Goal: Task Accomplishment & Management: Use online tool/utility

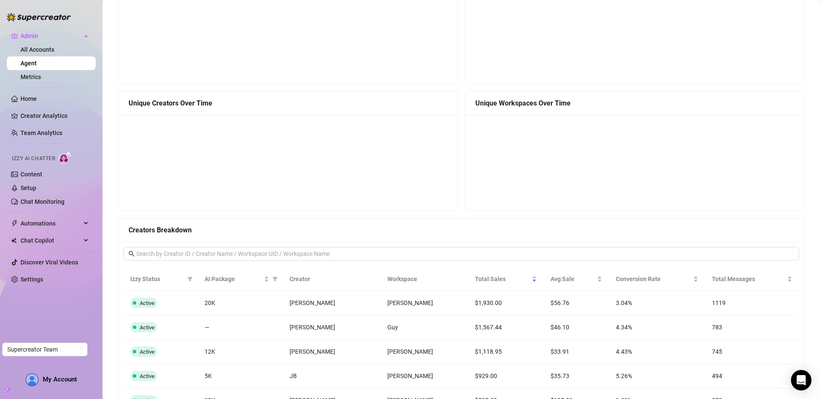
scroll to position [664, 0]
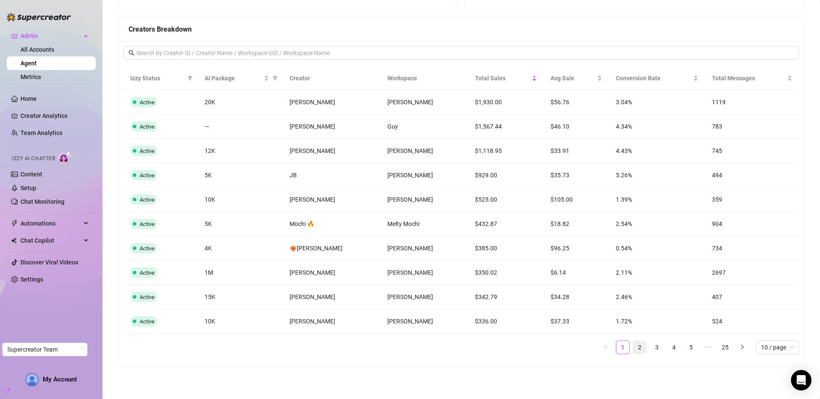
click at [634, 349] on link "2" at bounding box center [640, 347] width 13 height 13
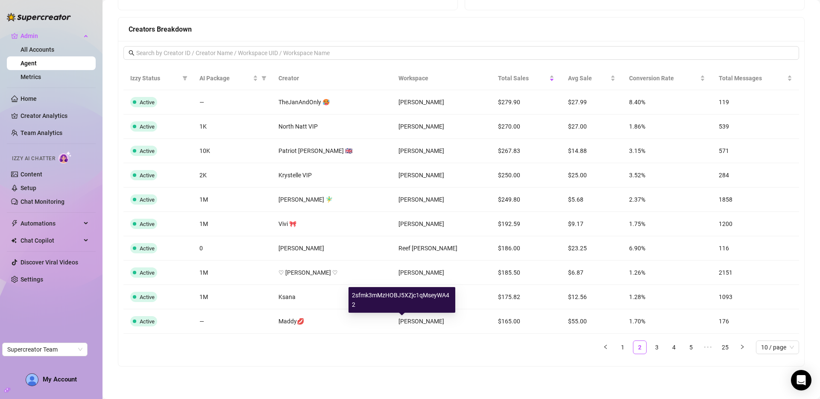
click at [406, 293] on div "2sfmk3mMzHOBJ5XZjc1qMseyWA42" at bounding box center [402, 300] width 107 height 26
copy div "2sfmk3mMzHOBJ5XZjc1qMseyWA42"
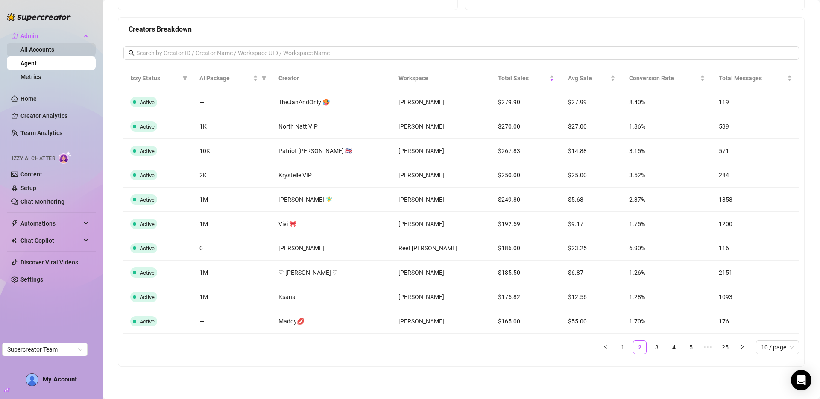
click at [51, 51] on link "All Accounts" at bounding box center [38, 49] width 34 height 7
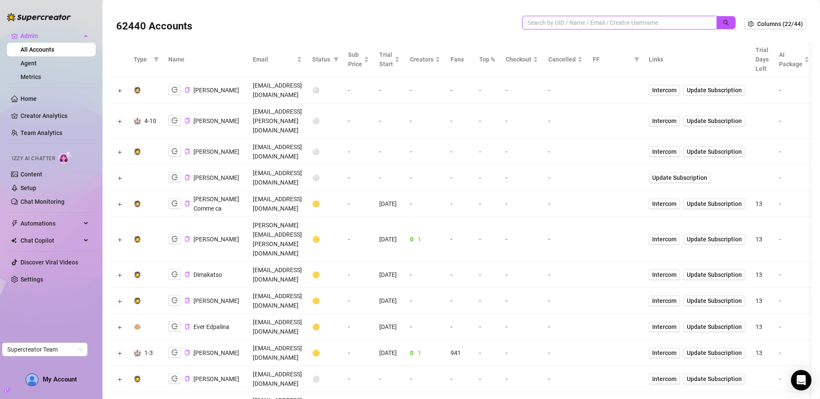
click at [647, 25] on input "search" at bounding box center [616, 22] width 177 height 9
paste input "2sfmk3mMzHOBJ5XZjc1qMseyWA42"
click at [724, 23] on icon "search" at bounding box center [727, 23] width 6 height 6
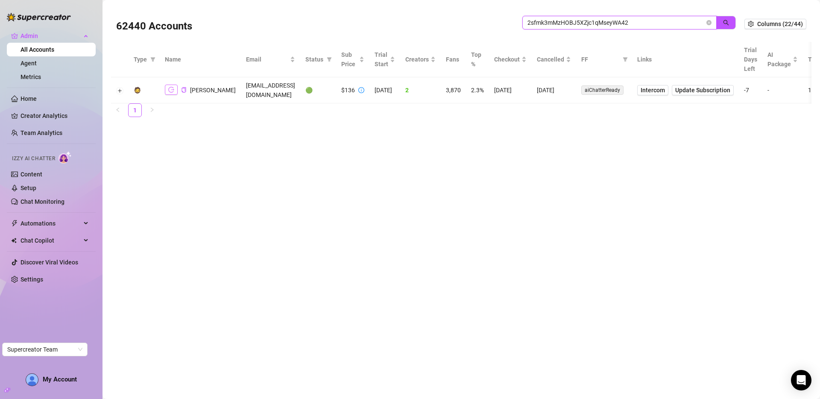
type input "2sfmk3mMzHOBJ5XZjc1qMseyWA42"
click at [175, 85] on button "button" at bounding box center [171, 90] width 13 height 10
click at [183, 87] on icon "copy" at bounding box center [184, 90] width 6 height 6
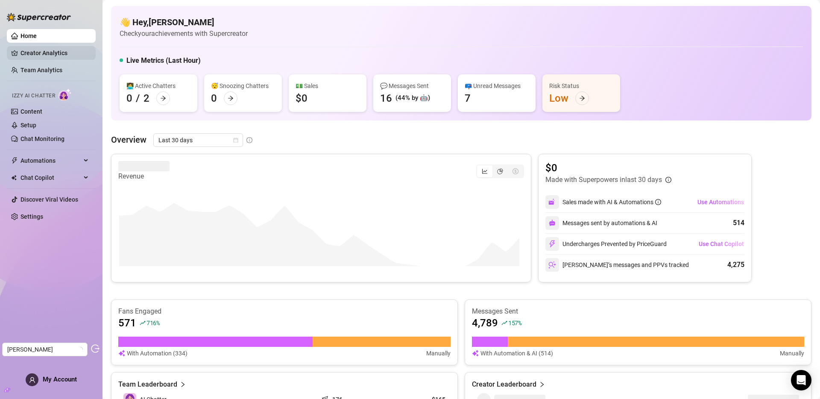
click at [34, 58] on link "Creator Analytics" at bounding box center [55, 53] width 68 height 14
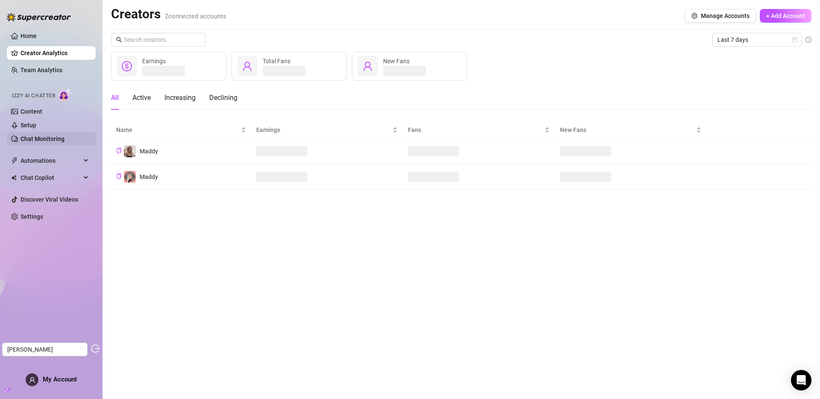
click at [41, 136] on link "Chat Monitoring" at bounding box center [43, 138] width 44 height 7
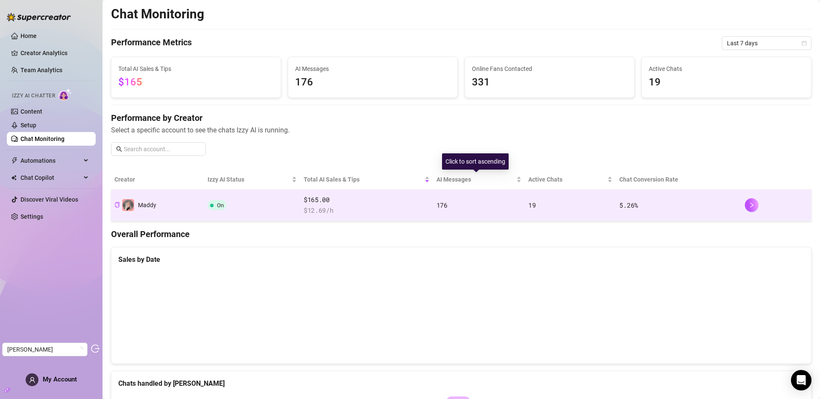
click at [472, 194] on td "176" at bounding box center [479, 206] width 92 height 32
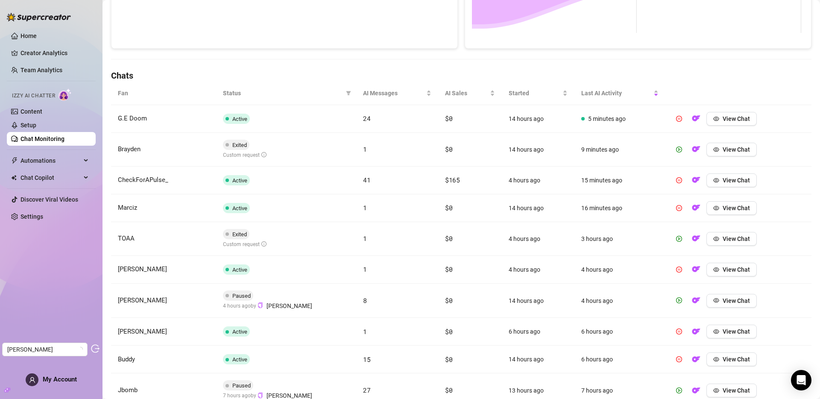
scroll to position [252, 0]
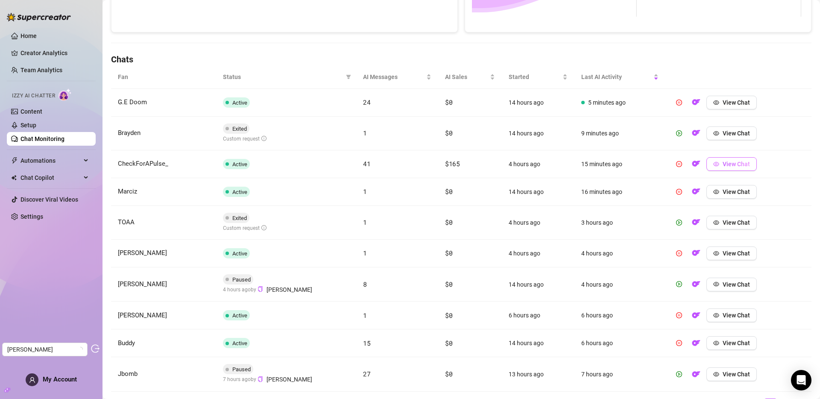
click at [724, 165] on span "View Chat" at bounding box center [736, 164] width 27 height 7
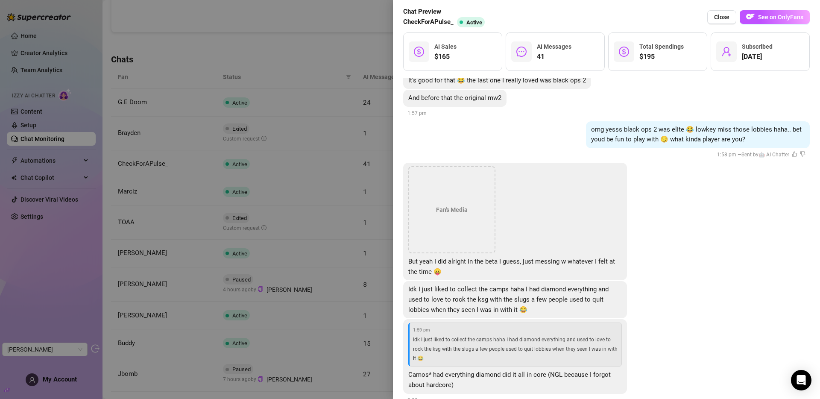
scroll to position [2204, 0]
